Goal: Information Seeking & Learning: Understand process/instructions

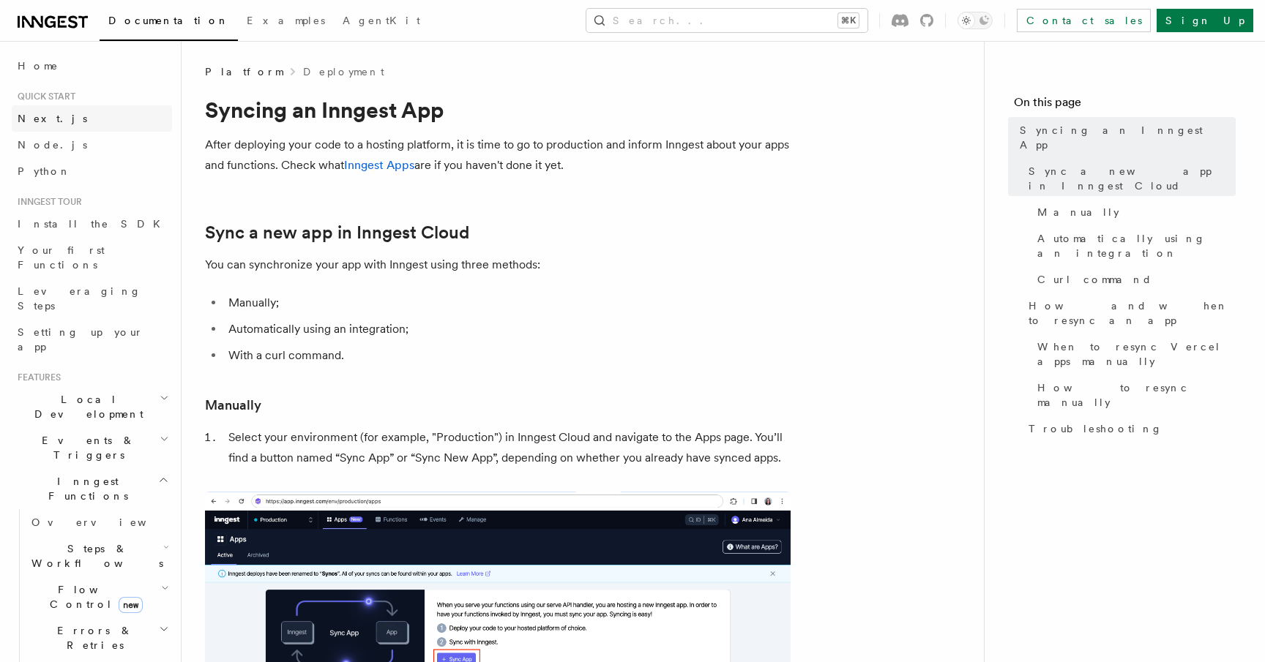
click at [53, 114] on link "Next.js" at bounding box center [92, 118] width 160 height 26
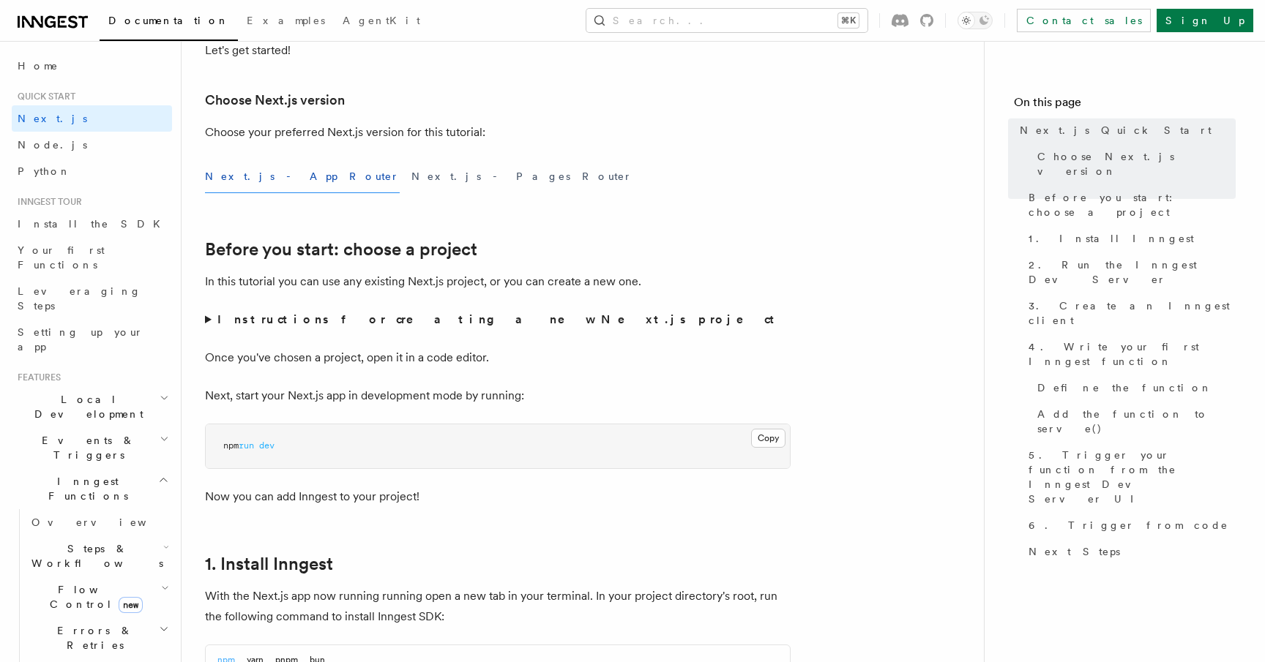
scroll to position [353, 0]
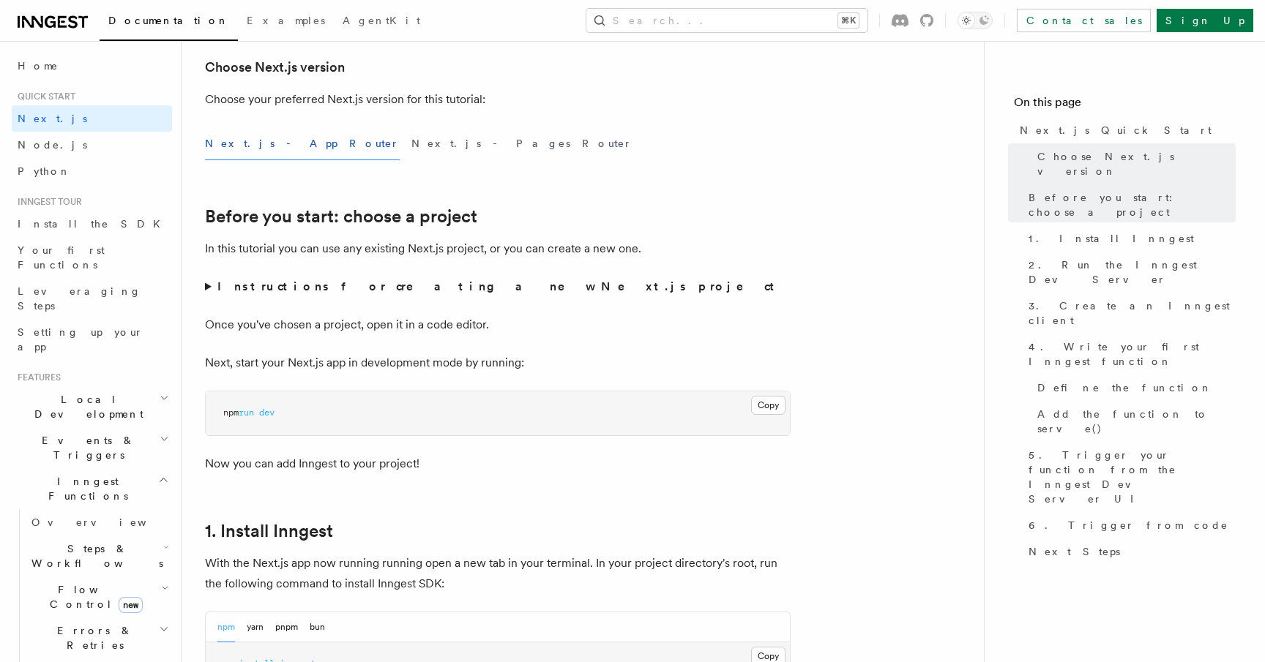
click at [257, 287] on strong "Instructions for creating a new Next.js project" at bounding box center [498, 287] width 563 height 14
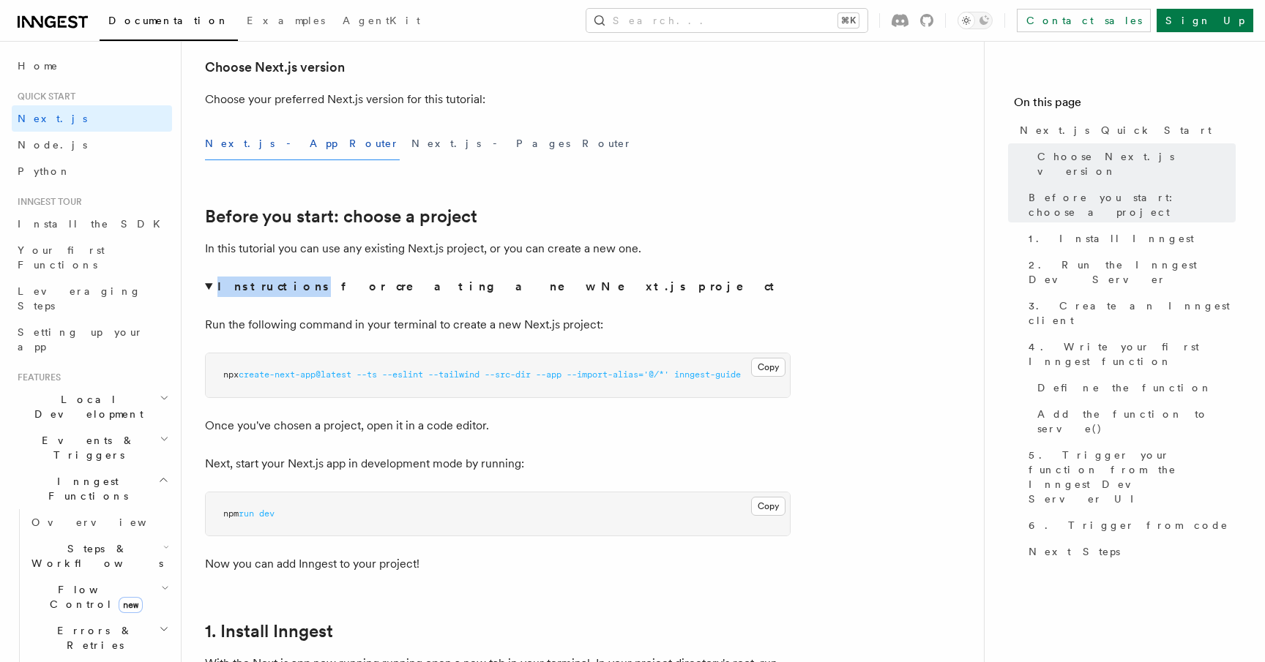
click at [258, 286] on strong "Instructions for creating a new Next.js project" at bounding box center [498, 287] width 563 height 14
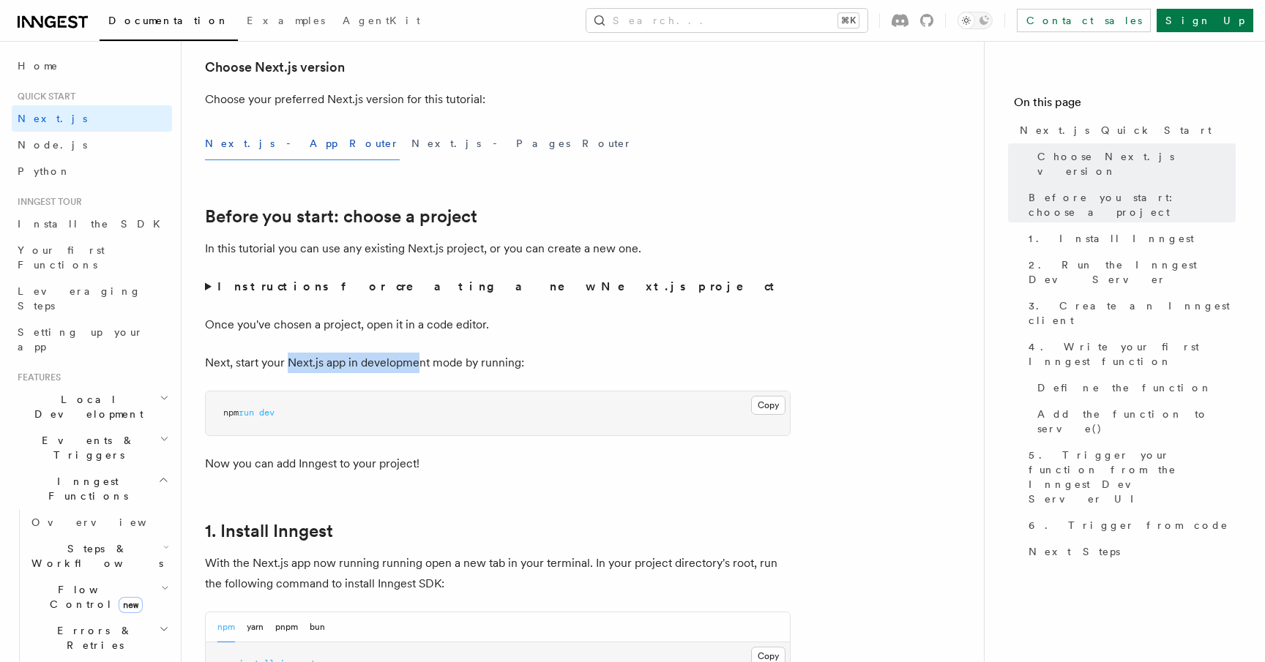
drag, startPoint x: 289, startPoint y: 362, endPoint x: 430, endPoint y: 361, distance: 140.6
click at [428, 361] on p "Next, start your Next.js app in development mode by running:" at bounding box center [498, 363] width 586 height 20
click at [430, 361] on p "Next, start your Next.js app in development mode by running:" at bounding box center [498, 363] width 586 height 20
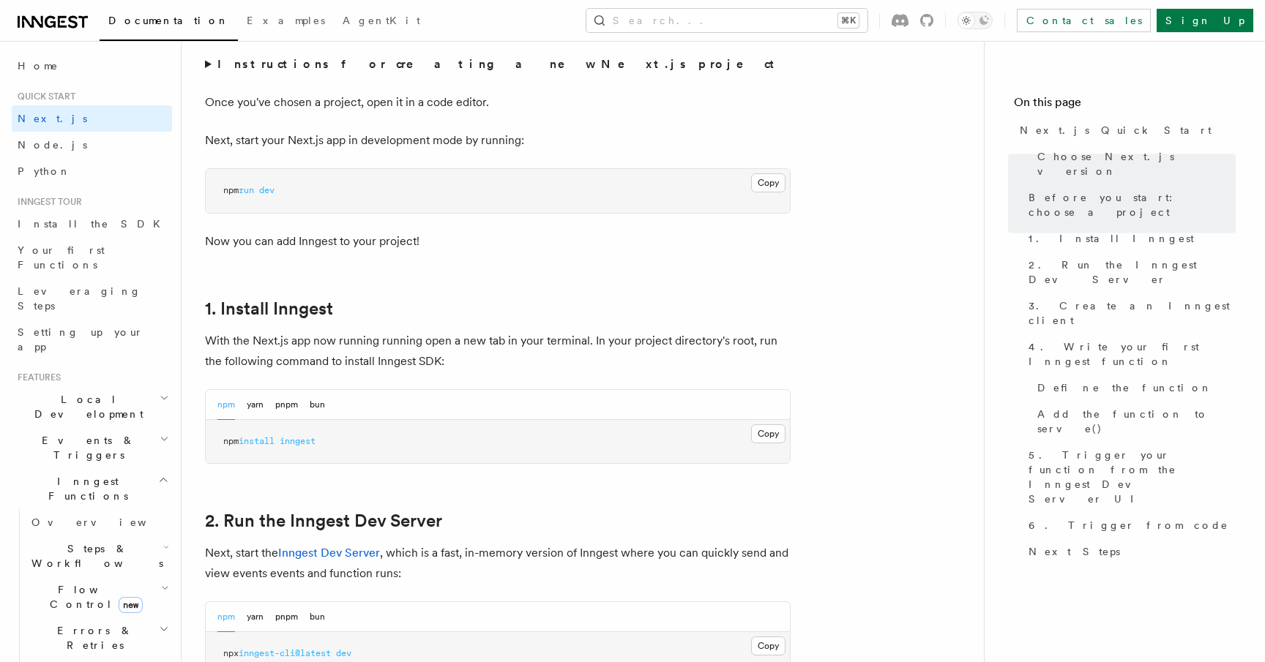
scroll to position [578, 0]
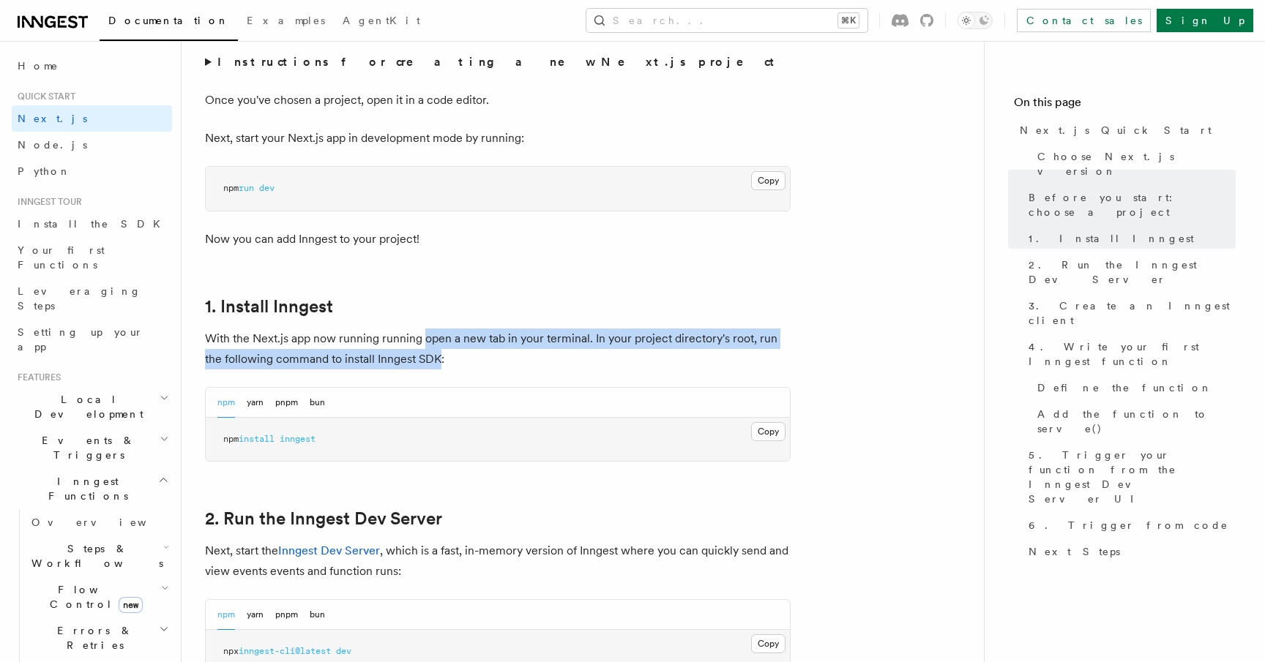
drag, startPoint x: 422, startPoint y: 337, endPoint x: 438, endPoint y: 354, distance: 23.3
click at [438, 354] on p "With the Next.js app now running running open a new tab in your terminal. In yo…" at bounding box center [498, 349] width 586 height 41
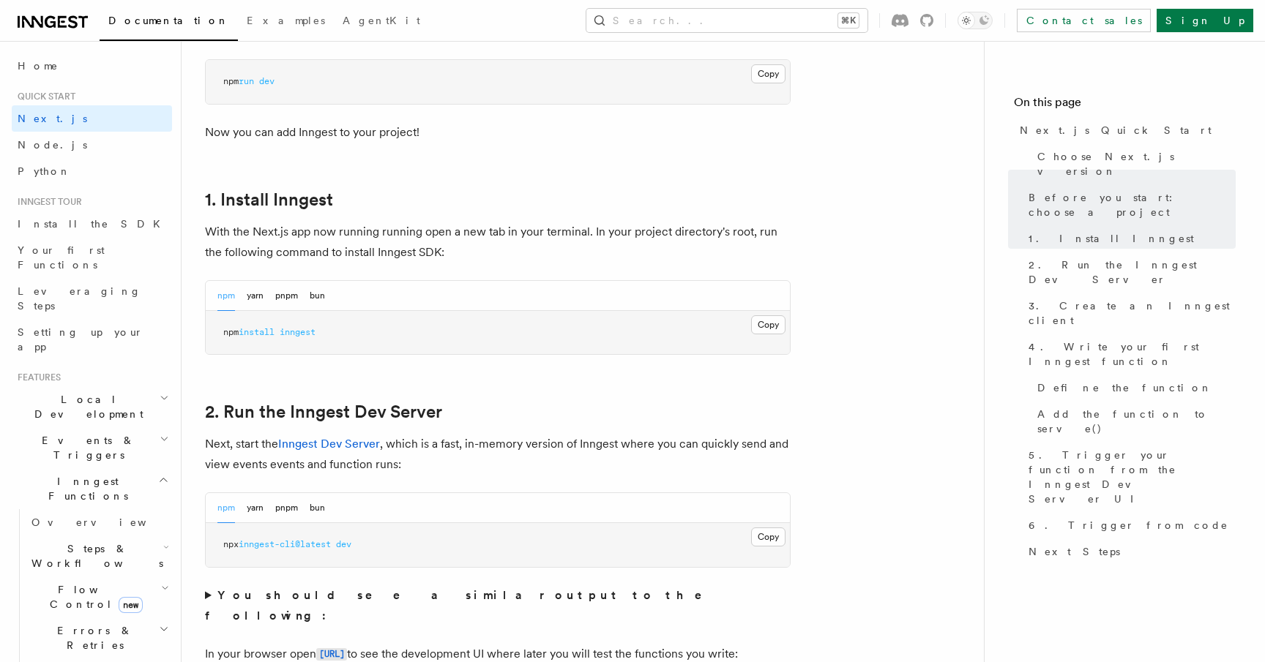
scroll to position [751, 0]
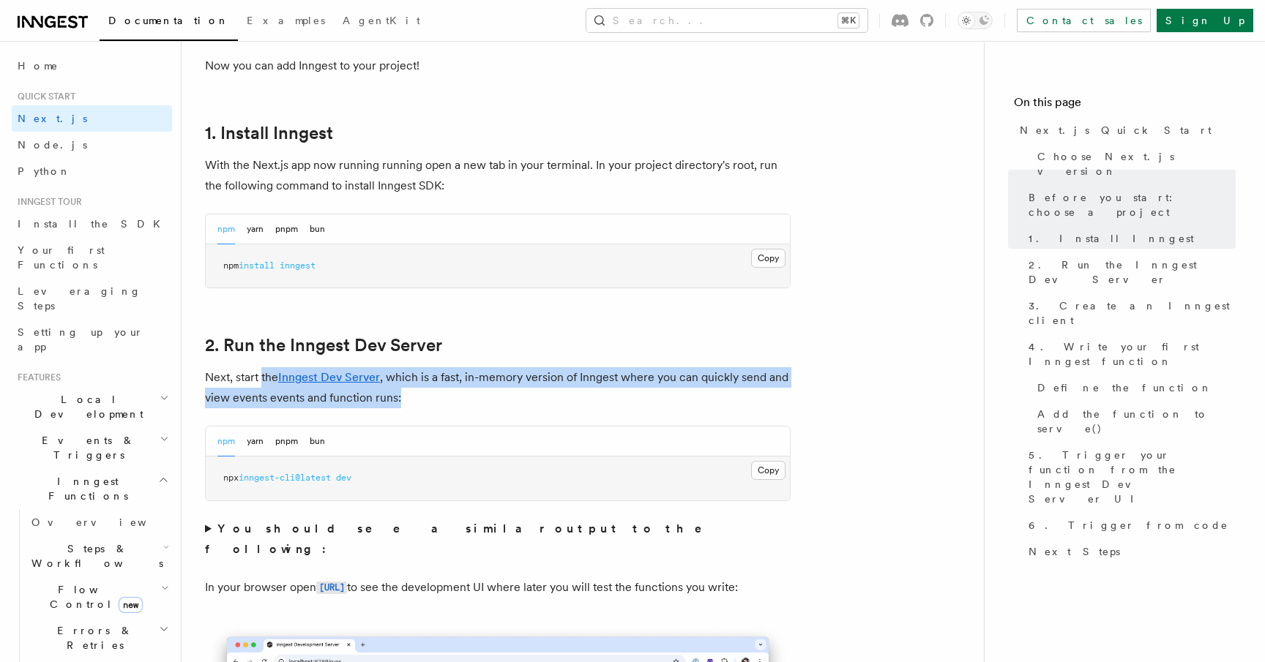
drag, startPoint x: 261, startPoint y: 377, endPoint x: 401, endPoint y: 398, distance: 141.4
click at [401, 398] on p "Next, start the Inngest Dev Server , which is a fast, in-memory version of Inng…" at bounding box center [498, 387] width 586 height 41
drag, startPoint x: 410, startPoint y: 400, endPoint x: 206, endPoint y: 376, distance: 205.0
click at [206, 376] on p "Next, start the Inngest Dev Server , which is a fast, in-memory version of Inng…" at bounding box center [498, 387] width 586 height 41
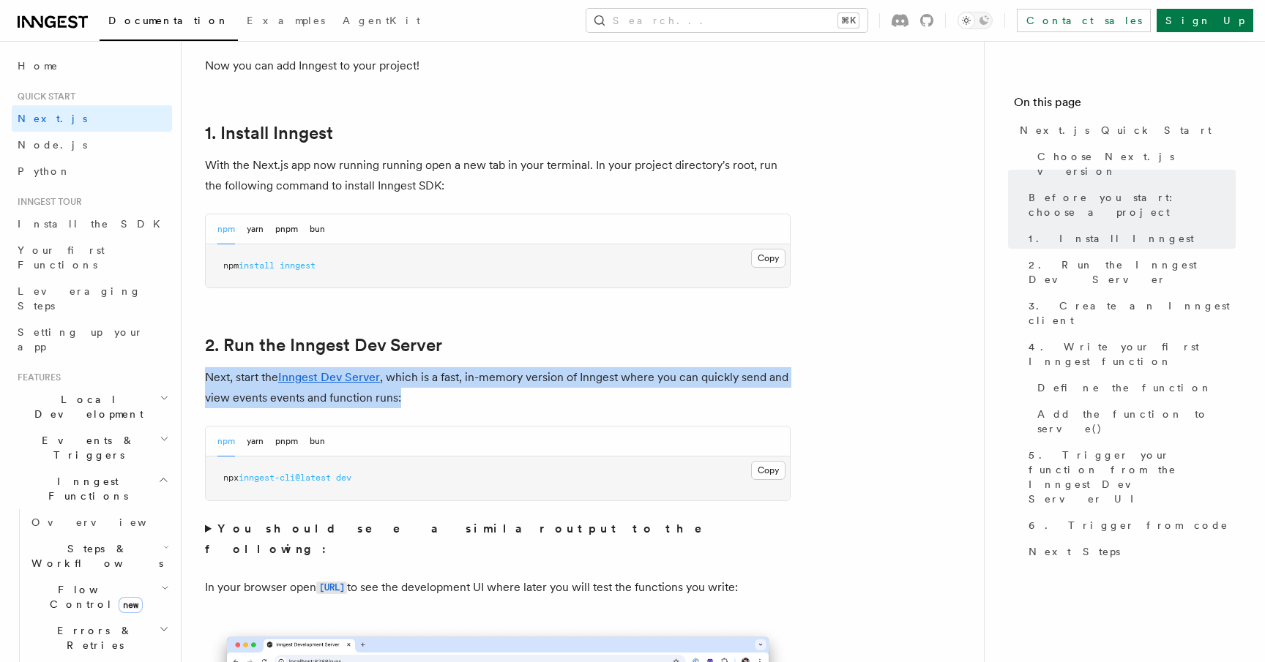
click at [206, 376] on p "Next, start the Inngest Dev Server , which is a fast, in-memory version of Inng…" at bounding box center [498, 387] width 586 height 41
drag, startPoint x: 206, startPoint y: 376, endPoint x: 436, endPoint y: 398, distance: 230.2
click at [436, 398] on p "Next, start the Inngest Dev Server , which is a fast, in-memory version of Inng…" at bounding box center [498, 387] width 586 height 41
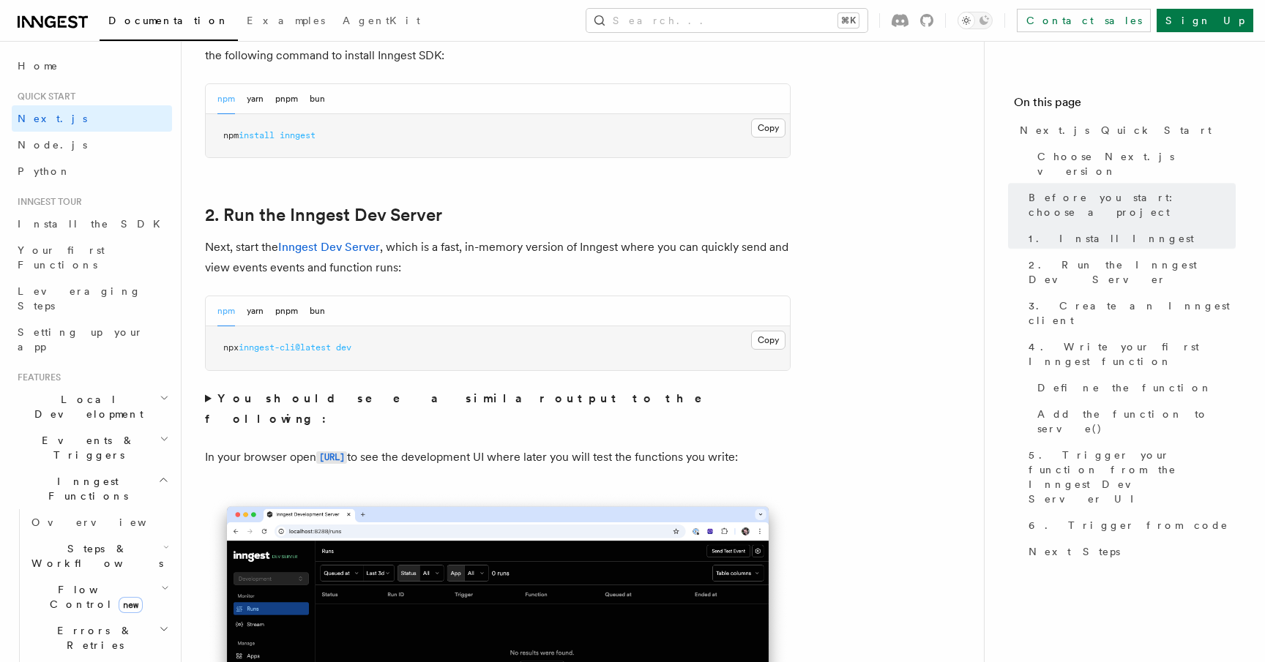
scroll to position [893, 0]
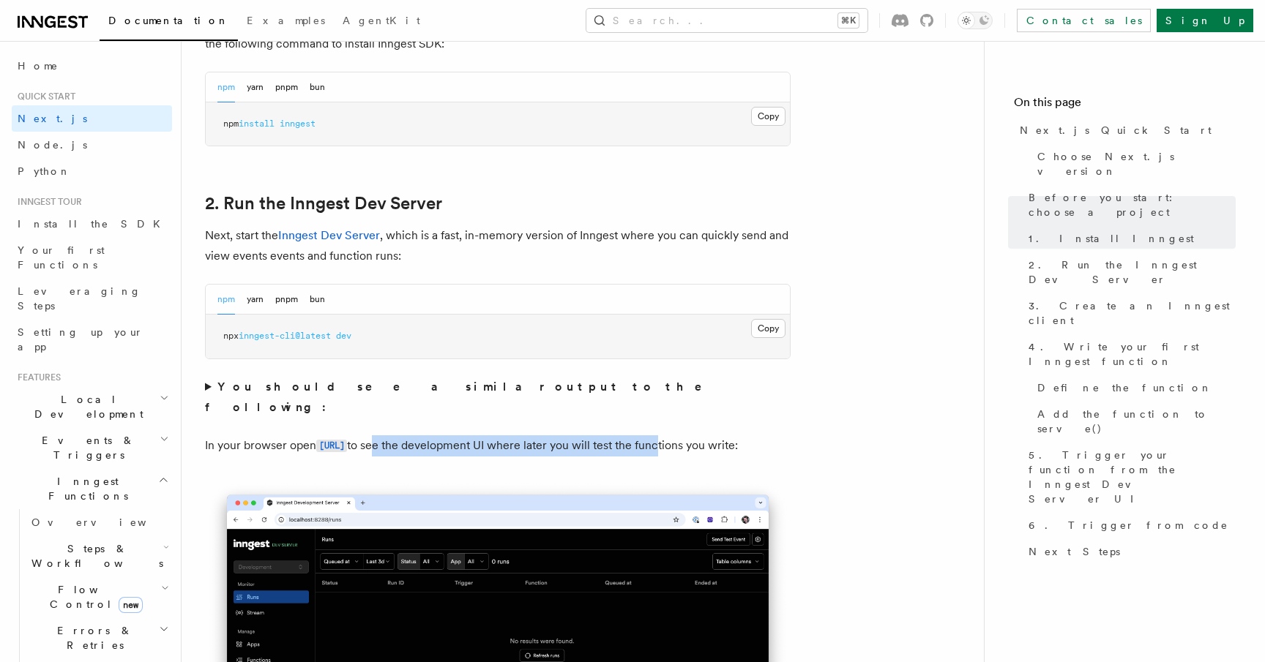
drag, startPoint x: 458, startPoint y: 424, endPoint x: 739, endPoint y: 427, distance: 281.1
click at [739, 436] on p "In your browser open [URL] to see the development UI where later you will test …" at bounding box center [498, 446] width 586 height 21
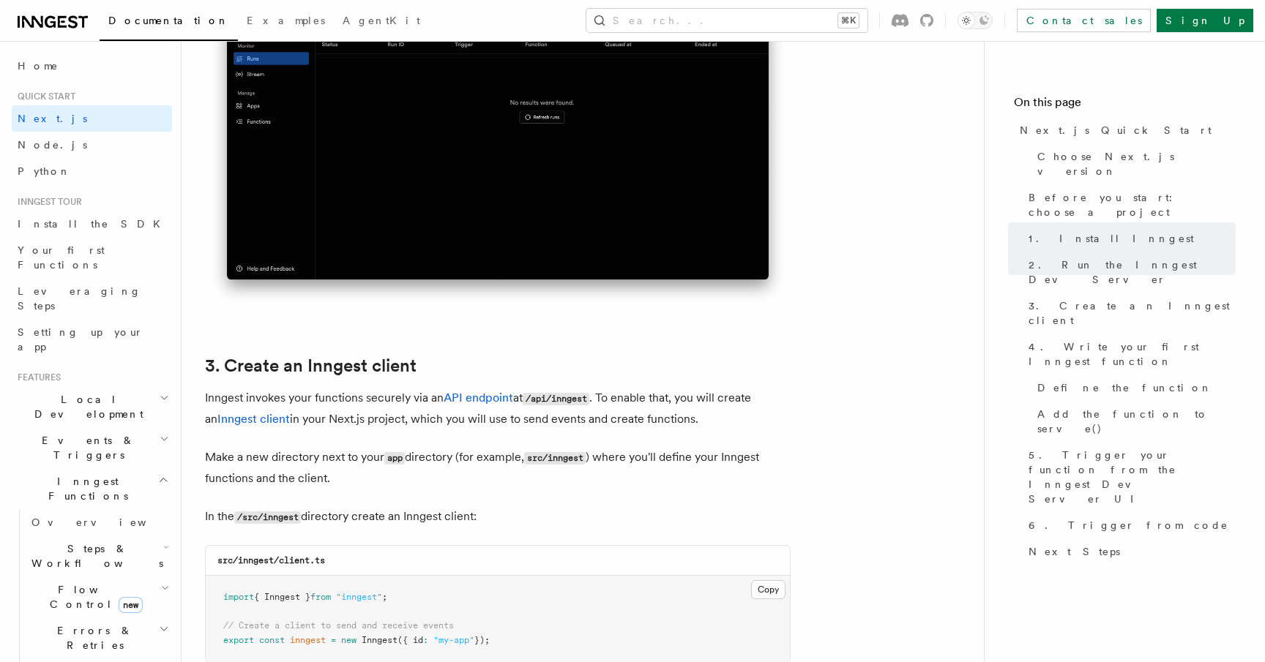
scroll to position [1430, 0]
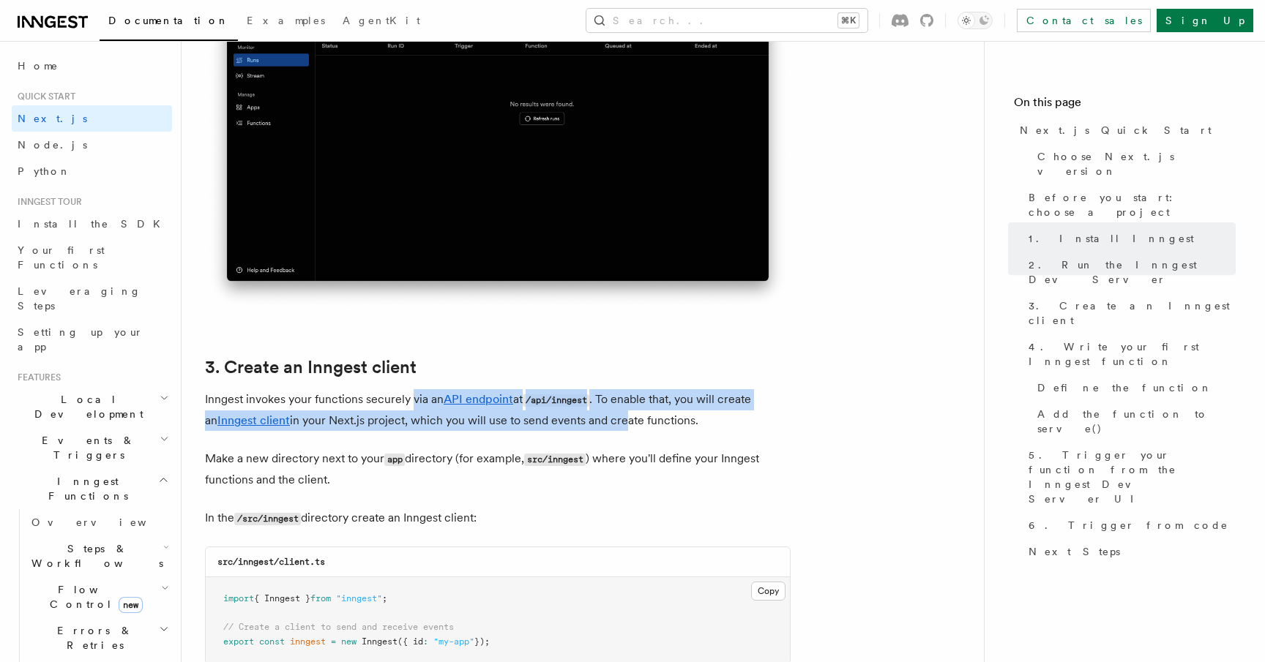
drag, startPoint x: 411, startPoint y: 404, endPoint x: 608, endPoint y: 428, distance: 199.1
click at [608, 428] on p "Inngest invokes your functions securely via an API endpoint at /api/inngest . T…" at bounding box center [498, 410] width 586 height 42
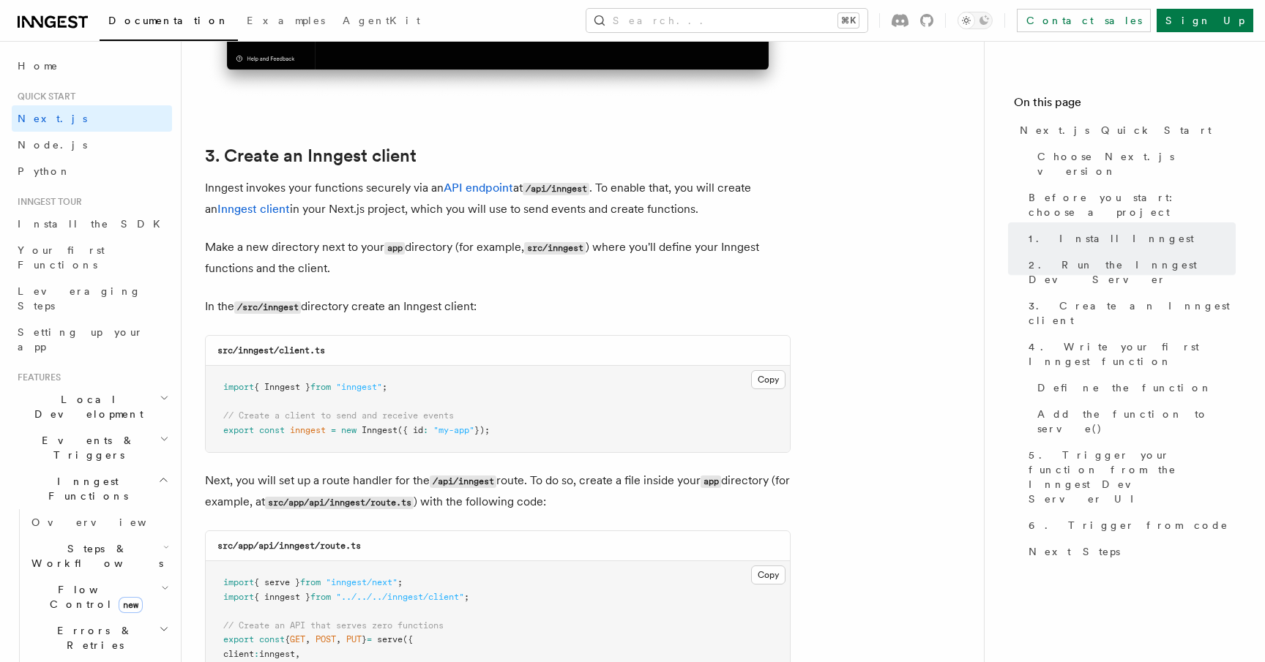
scroll to position [1645, 0]
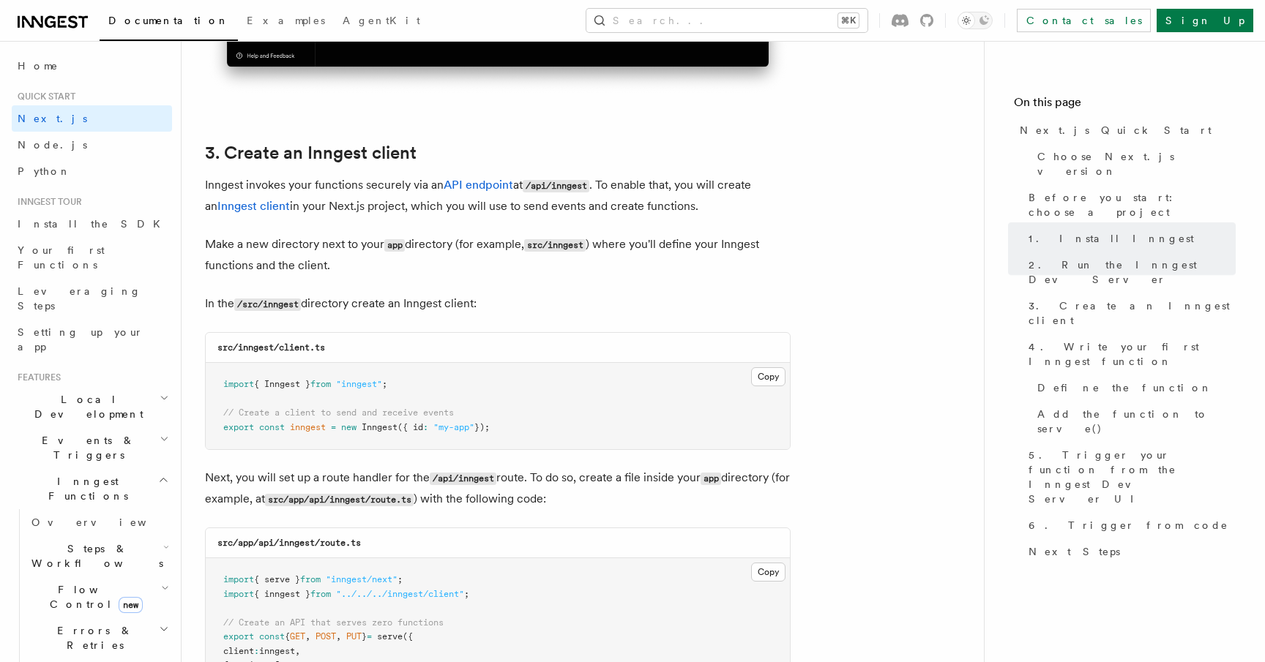
click at [91, 392] on span "Local Development" at bounding box center [86, 406] width 148 height 29
click at [79, 392] on span "Local Development" at bounding box center [86, 406] width 148 height 29
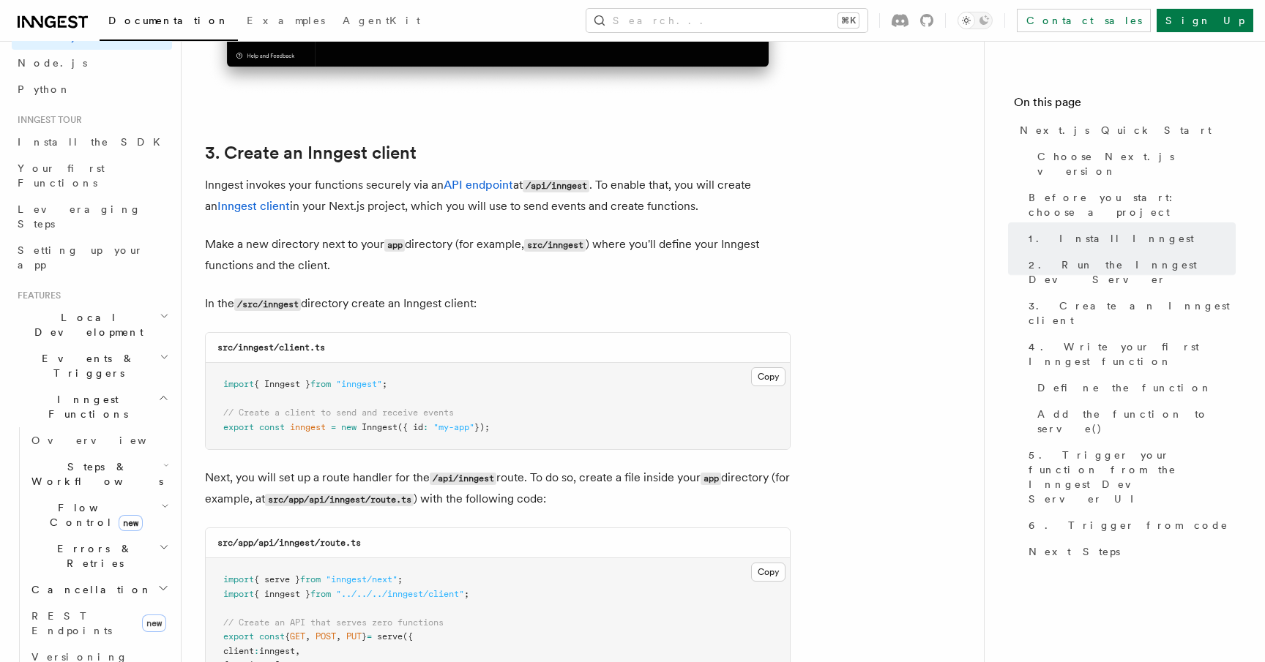
scroll to position [231, 0]
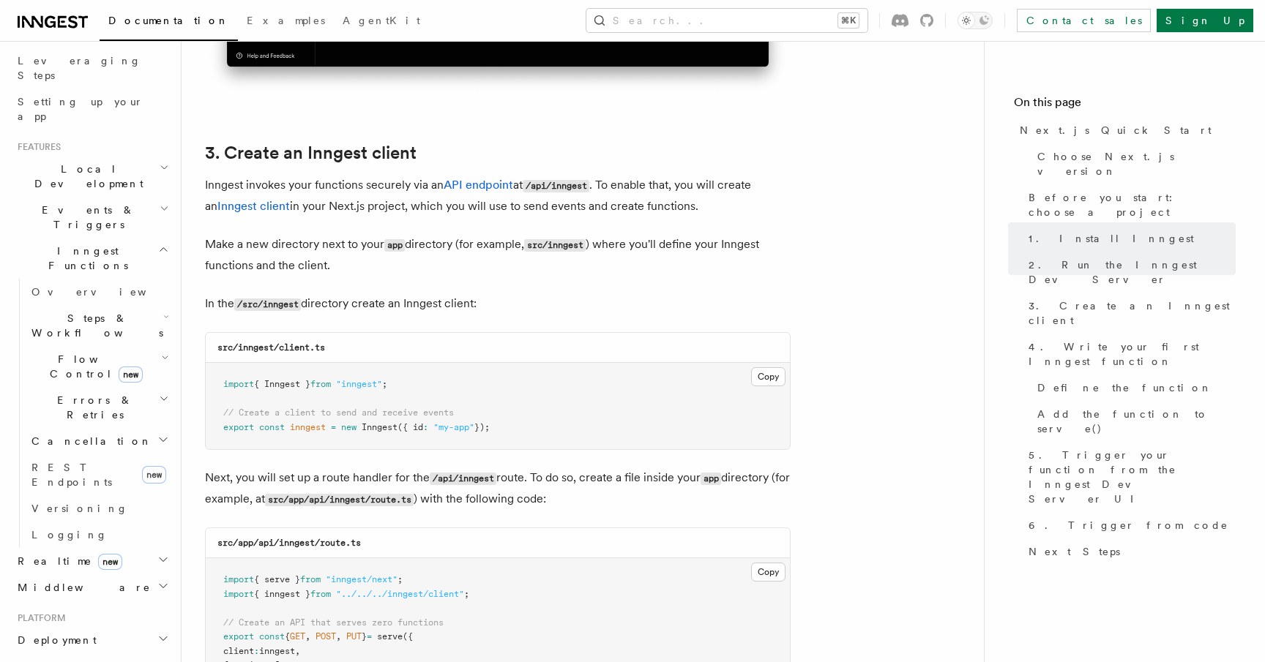
click at [73, 633] on span "Deployment" at bounding box center [54, 640] width 85 height 15
click at [72, 661] on span "Overview" at bounding box center [106, 667] width 151 height 12
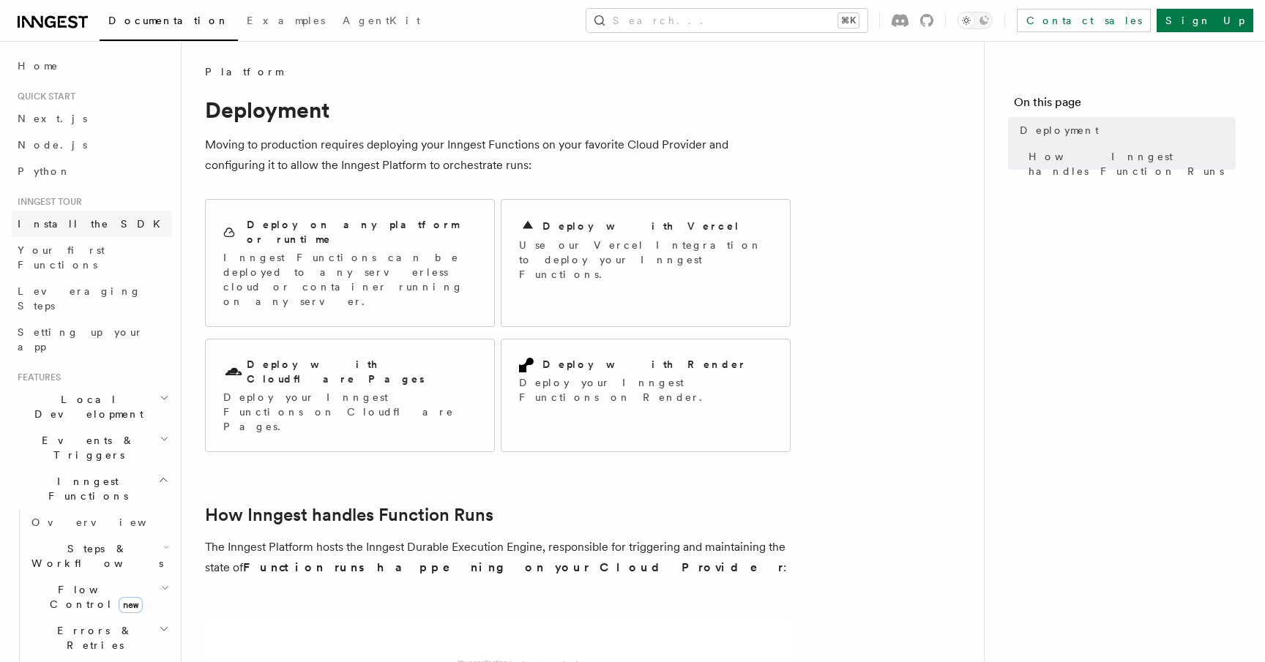
click at [64, 223] on span "Install the SDK" at bounding box center [94, 224] width 152 height 12
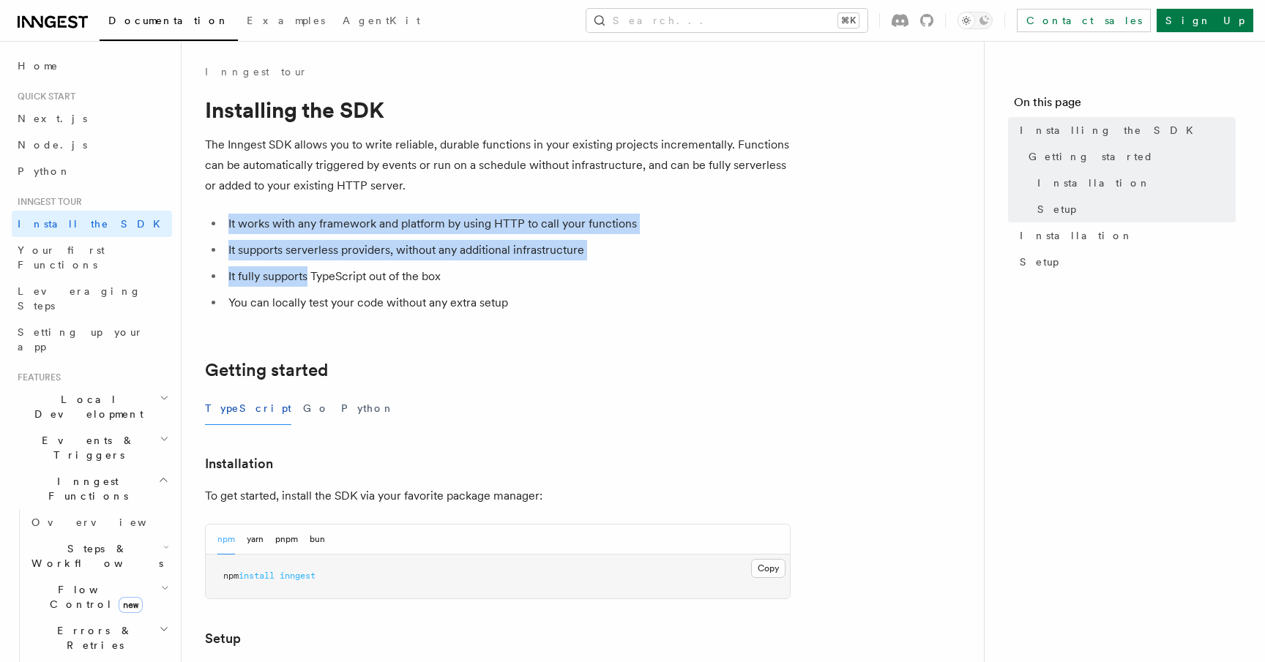
drag, startPoint x: 296, startPoint y: 231, endPoint x: 308, endPoint y: 276, distance: 46.2
click at [308, 275] on article "Inngest tour Installing the SDK The Inngest SDK allows you to write reliable, d…" at bounding box center [582, 640] width 755 height 1153
click at [308, 276] on li "It fully supports TypeScript out of the box" at bounding box center [507, 276] width 567 height 20
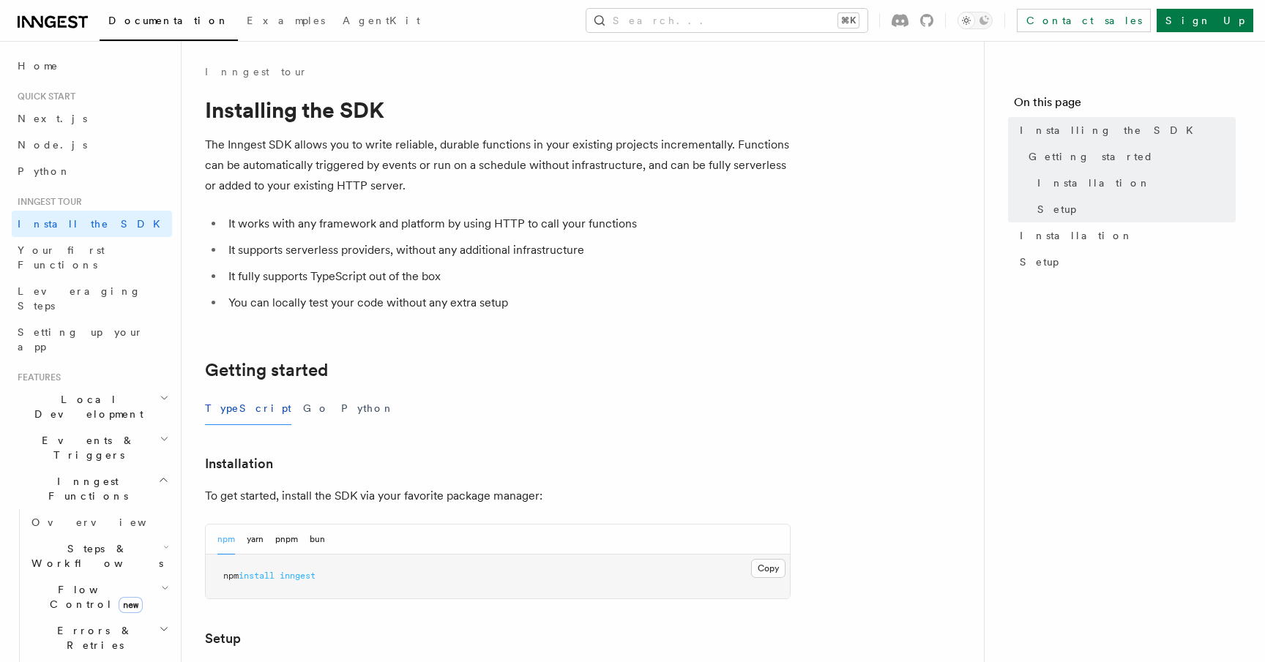
click at [963, 92] on main "Inngest tour Installing the SDK The Inngest SDK allows you to write reliable, d…" at bounding box center [594, 629] width 779 height 1176
